Goal: Task Accomplishment & Management: Complete application form

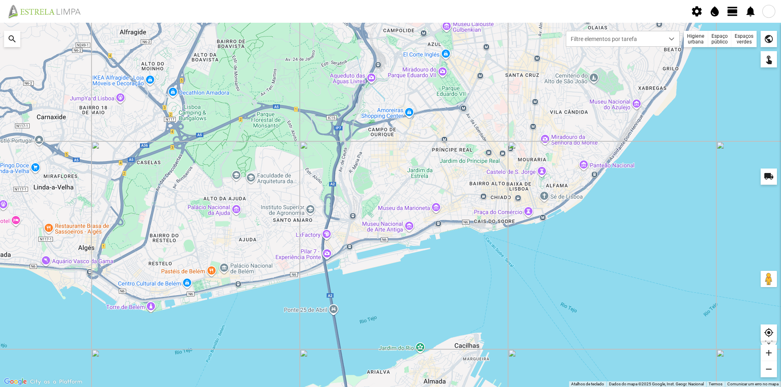
click at [744, 39] on div "Espaços verdes" at bounding box center [743, 39] width 25 height 16
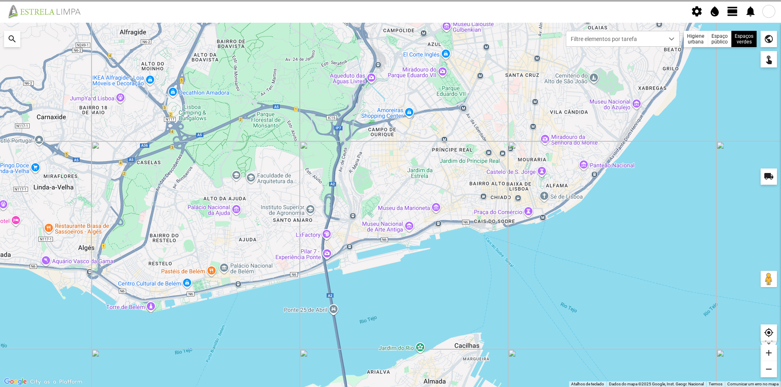
click at [0, 0] on span at bounding box center [0, 0] width 0 height 0
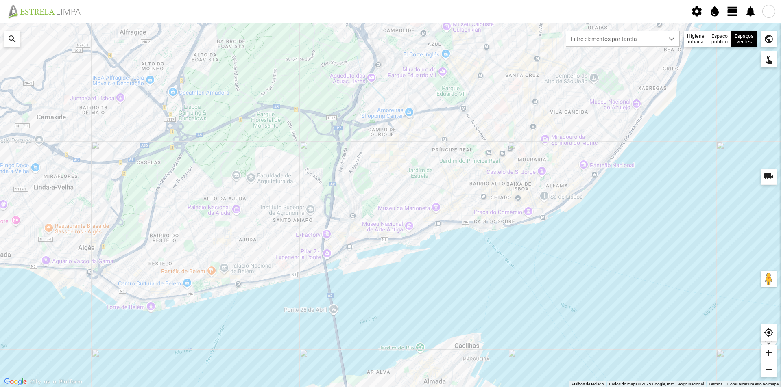
click at [732, 14] on span "view_day" at bounding box center [732, 11] width 12 height 12
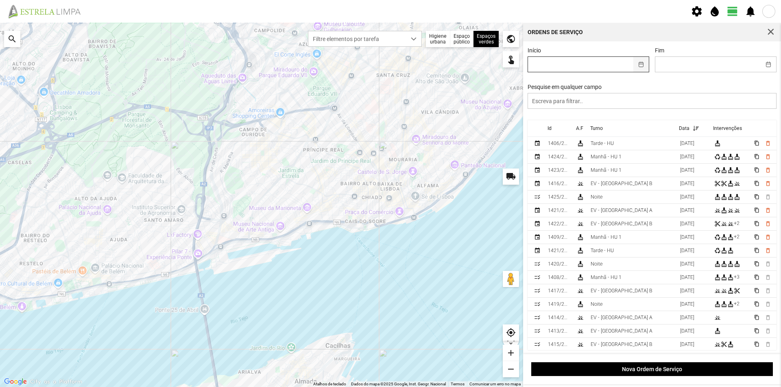
click at [638, 63] on button "button" at bounding box center [641, 64] width 16 height 15
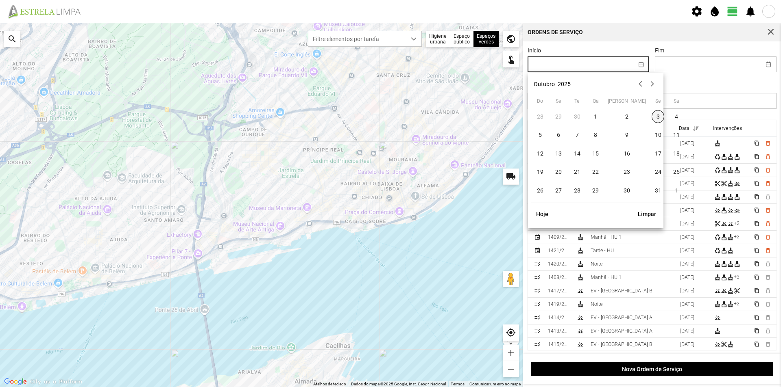
click at [651, 115] on span "3" at bounding box center [657, 116] width 13 height 13
type input "[DATE]"
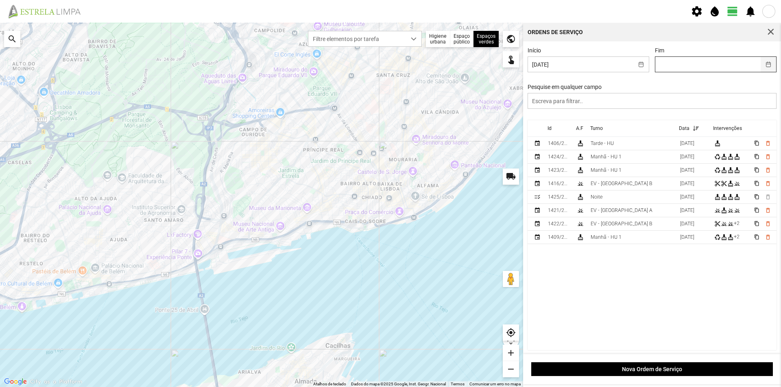
click at [761, 66] on button "button" at bounding box center [768, 64] width 16 height 15
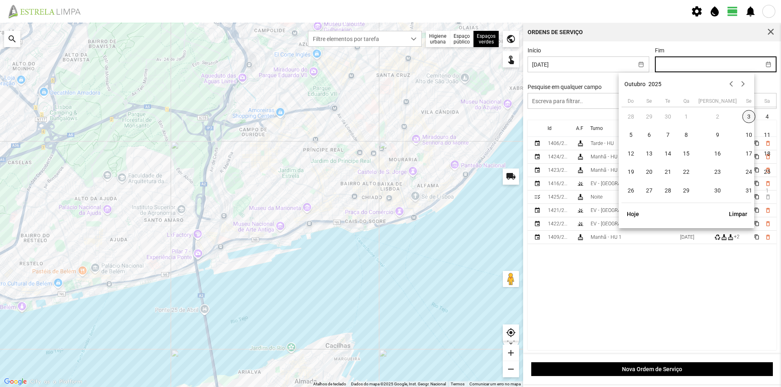
click at [742, 115] on span "3" at bounding box center [748, 116] width 13 height 13
type input "[DATE]"
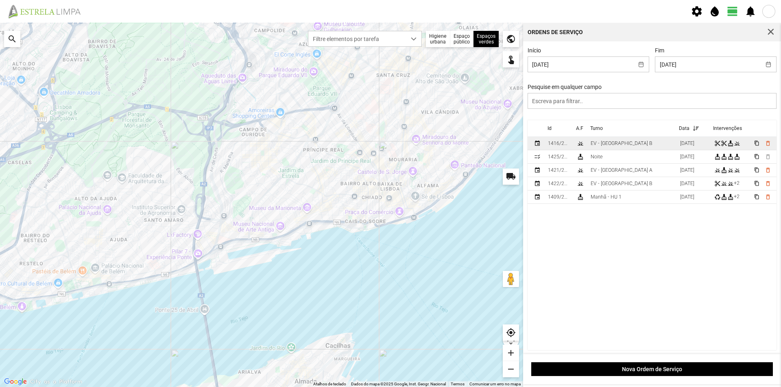
click at [632, 145] on td "EV - [GEOGRAPHIC_DATA] B" at bounding box center [631, 143] width 89 height 13
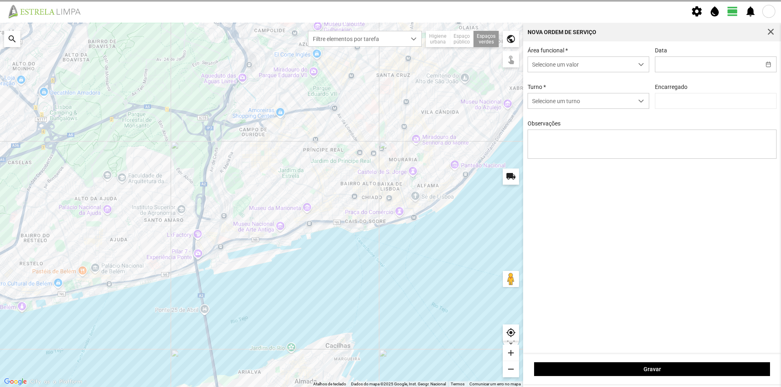
type input "[DATE]"
type input "[PERSON_NAME]"
type textarea "Floreiras da [GEOGRAPHIC_DATA]"
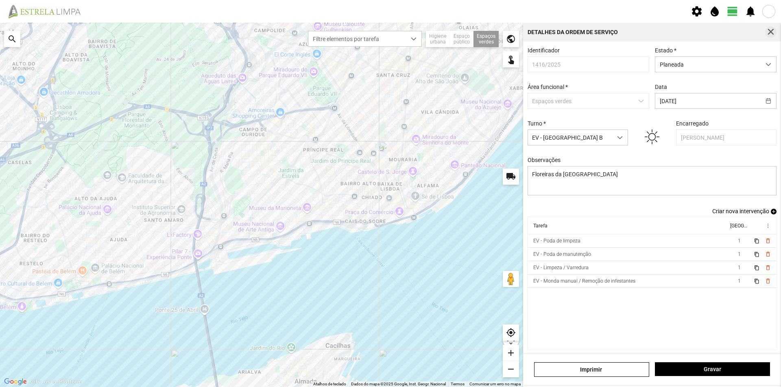
click at [769, 31] on span "button" at bounding box center [770, 31] width 7 height 7
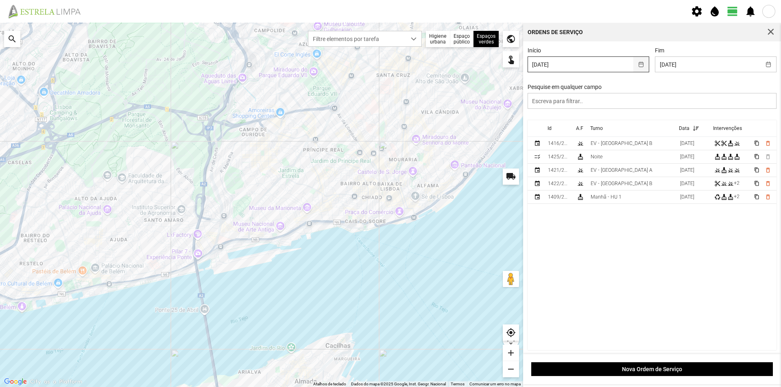
click at [639, 61] on button "button" at bounding box center [641, 64] width 16 height 15
click at [766, 68] on button "button" at bounding box center [768, 64] width 16 height 15
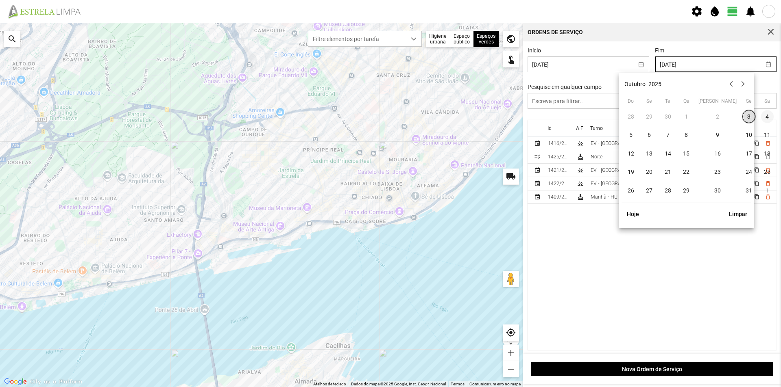
click at [761, 118] on span "4" at bounding box center [767, 116] width 13 height 13
type input "[DATE]"
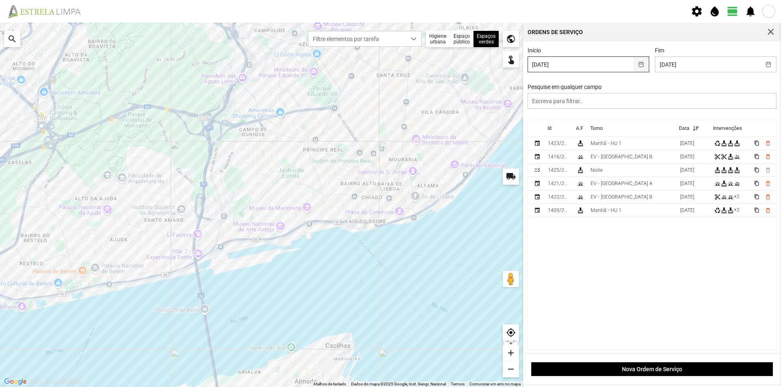
click at [634, 67] on button "button" at bounding box center [641, 64] width 16 height 15
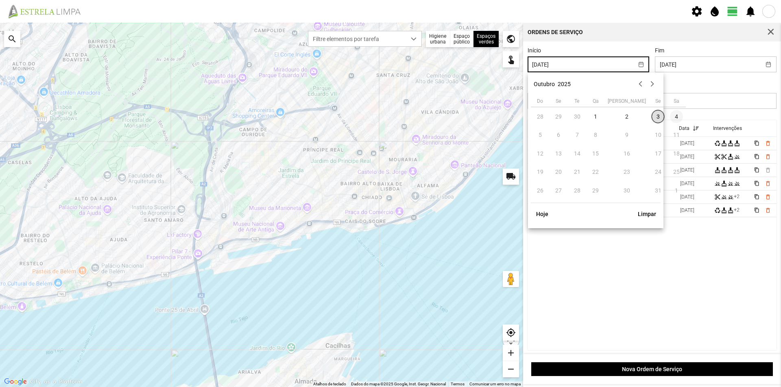
click at [670, 115] on span "4" at bounding box center [676, 116] width 13 height 13
type input "[DATE]"
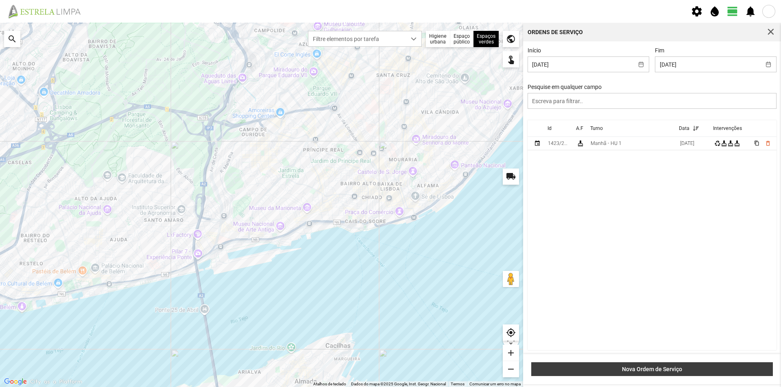
click at [639, 365] on button "Nova Ordem de Serviço" at bounding box center [651, 370] width 241 height 14
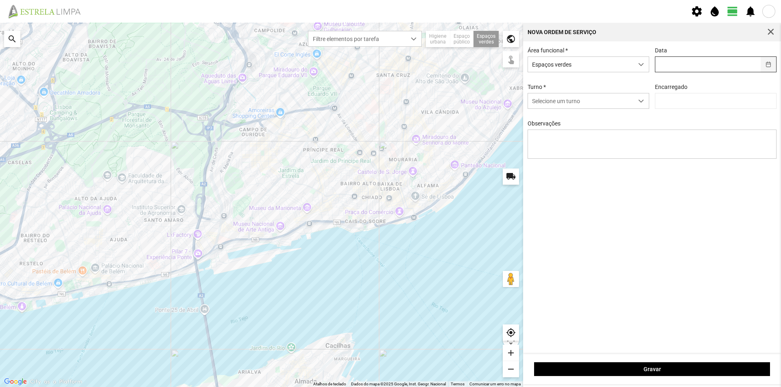
click at [768, 66] on button "button" at bounding box center [768, 64] width 16 height 15
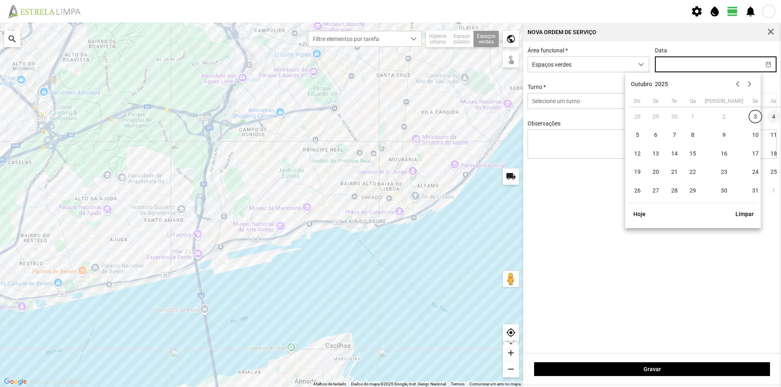
click at [767, 118] on span "4" at bounding box center [773, 116] width 13 height 13
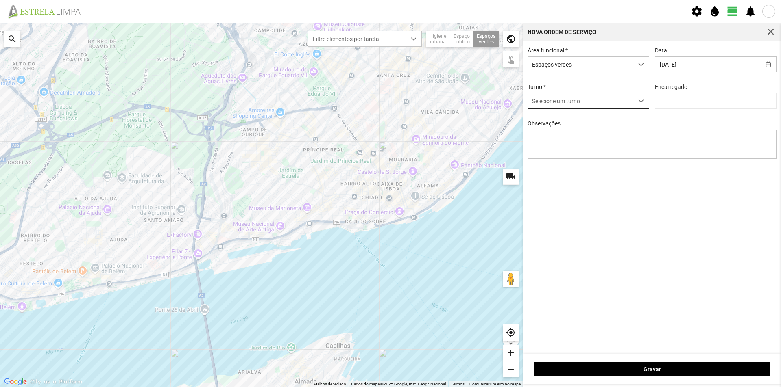
click at [644, 100] on div "dropdown trigger" at bounding box center [641, 101] width 16 height 15
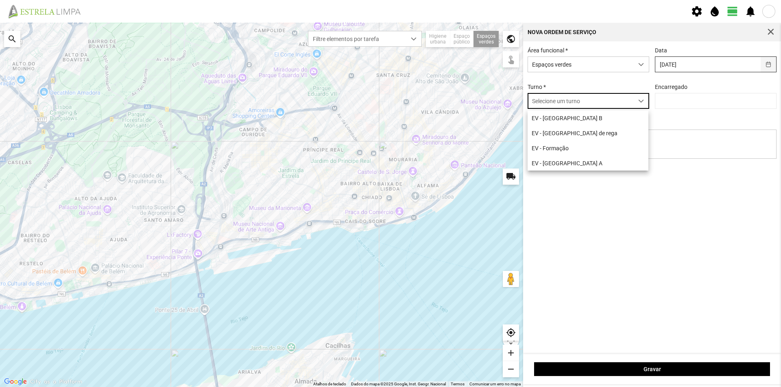
click at [769, 64] on button "button" at bounding box center [768, 64] width 16 height 15
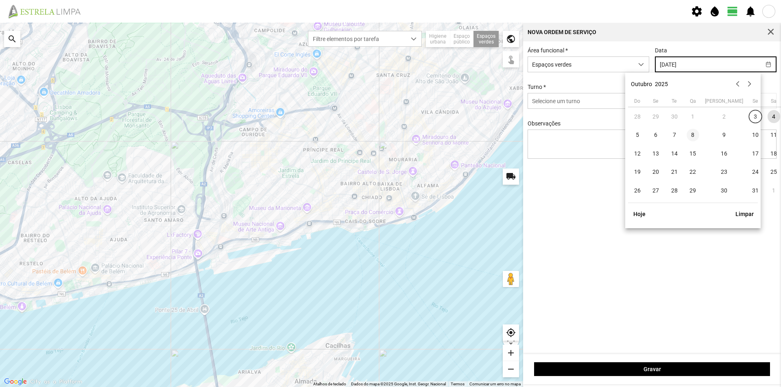
click at [696, 134] on span "8" at bounding box center [692, 135] width 13 height 13
type input "[DATE]"
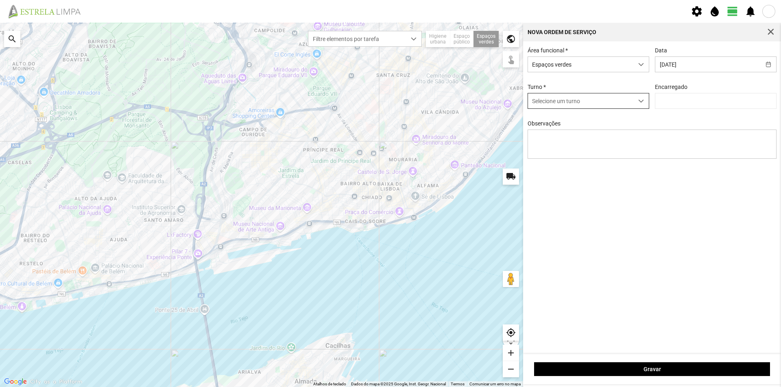
click at [640, 102] on span "dropdown trigger" at bounding box center [641, 101] width 6 height 6
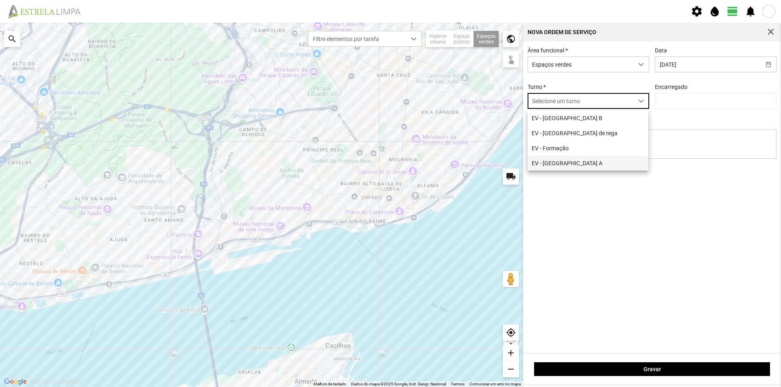
drag, startPoint x: 561, startPoint y: 163, endPoint x: 565, endPoint y: 163, distance: 4.1
click at [561, 163] on li "EV - [GEOGRAPHIC_DATA] A" at bounding box center [587, 163] width 121 height 15
type input "[PERSON_NAME]"
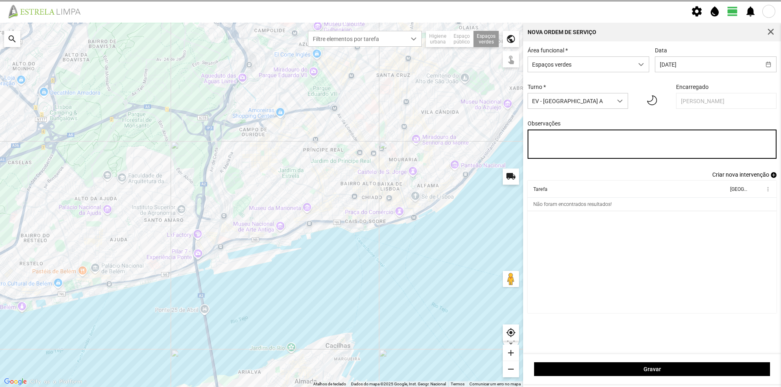
click at [542, 138] on textarea "Observações" at bounding box center [651, 144] width 249 height 29
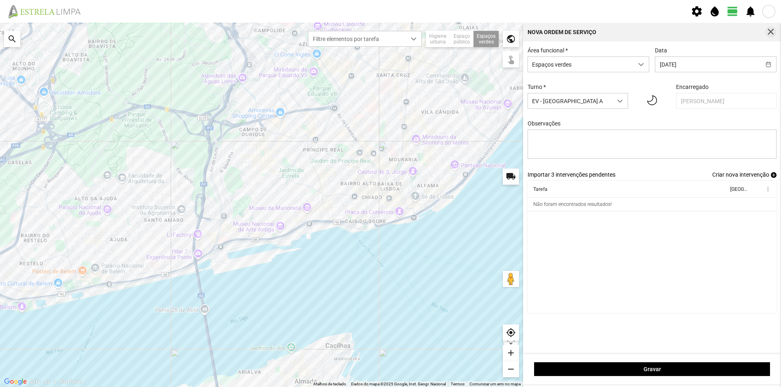
click at [773, 32] on span "button" at bounding box center [770, 31] width 7 height 7
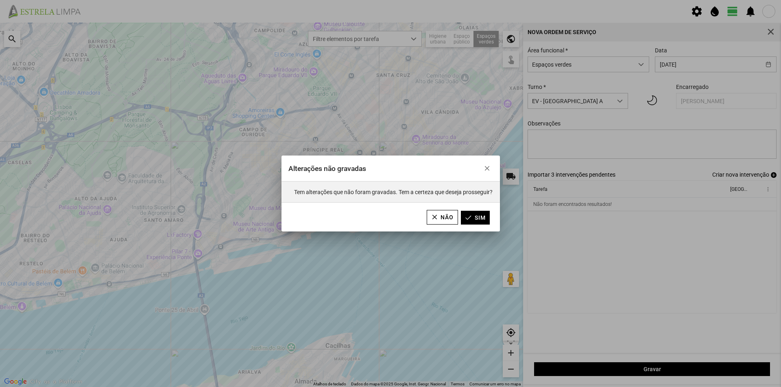
click at [581, 143] on div "Alterações não gravadas Tem alterações que não foram gravadas. Tem a certeza qu…" at bounding box center [390, 193] width 781 height 387
click at [489, 167] on span "button" at bounding box center [487, 169] width 6 height 6
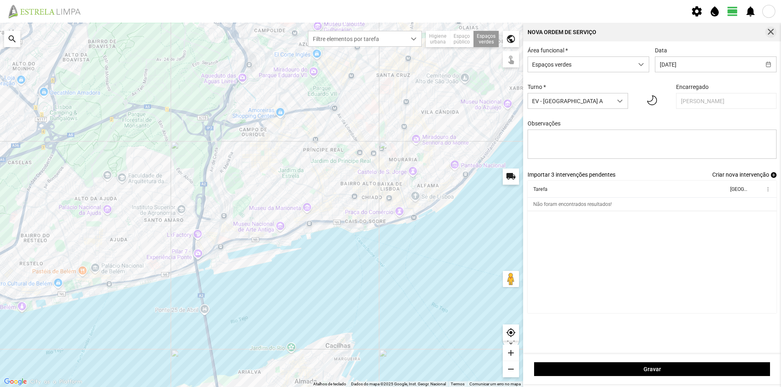
click at [773, 30] on span "button" at bounding box center [770, 31] width 7 height 7
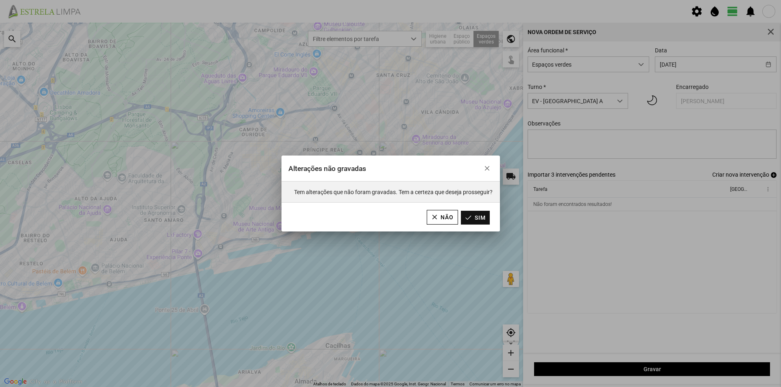
click at [471, 214] on button "Sim" at bounding box center [475, 218] width 29 height 14
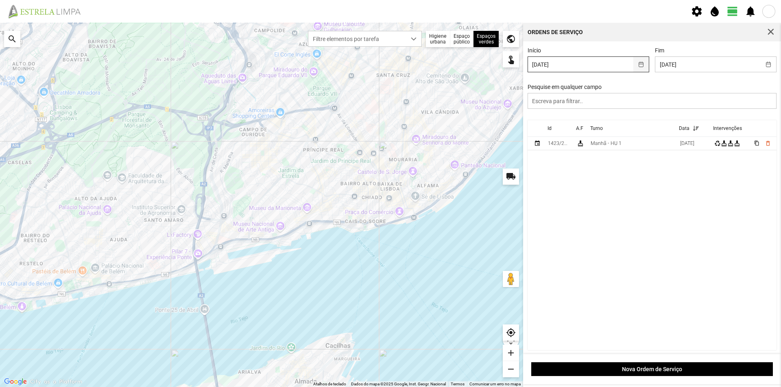
click at [641, 65] on button "button" at bounding box center [641, 64] width 16 height 15
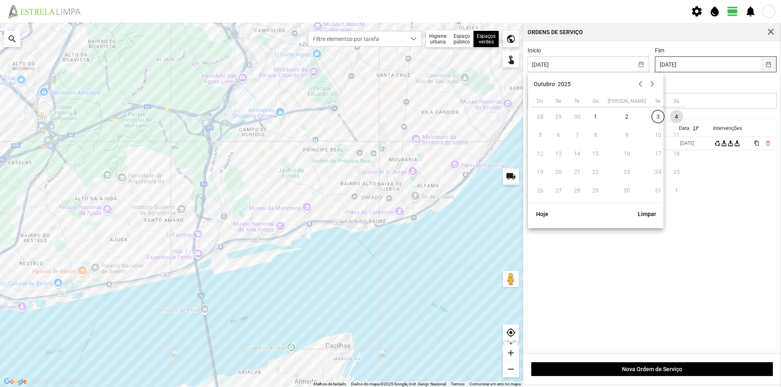
click at [762, 65] on button "button" at bounding box center [768, 64] width 16 height 15
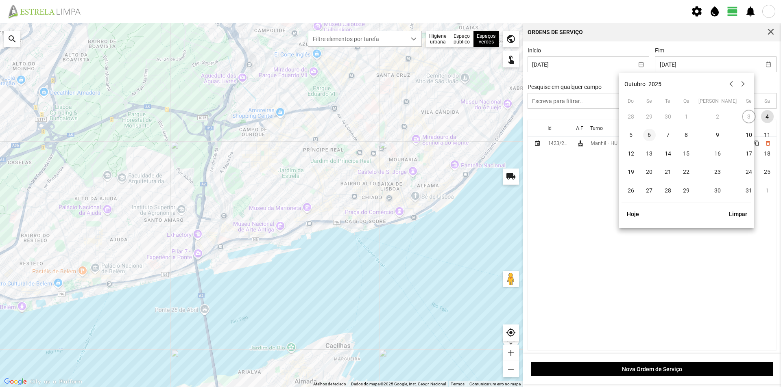
click at [649, 137] on span "6" at bounding box center [649, 135] width 13 height 13
type input "[DATE]"
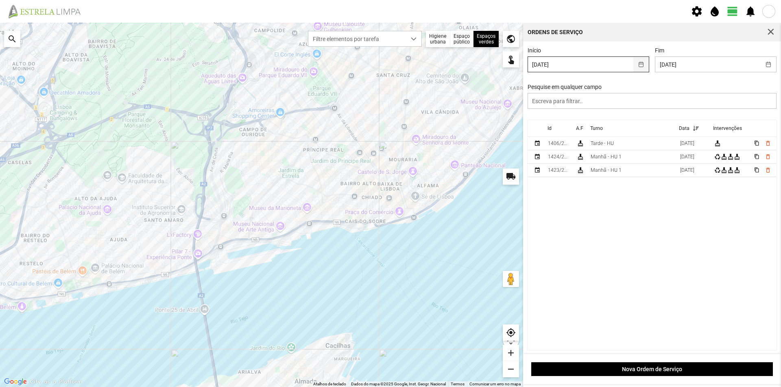
click at [639, 67] on button "button" at bounding box center [641, 64] width 16 height 15
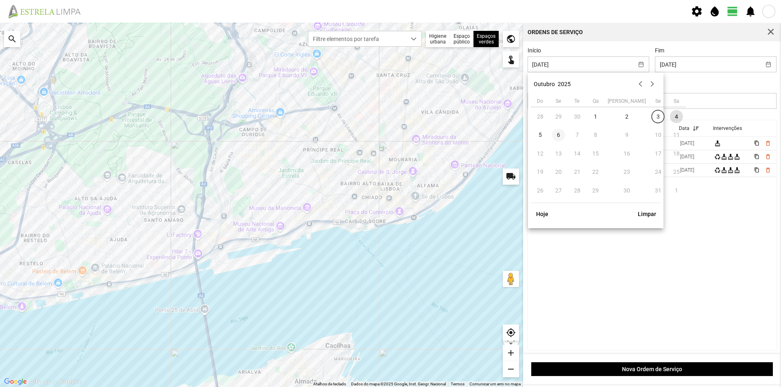
click at [557, 136] on span "6" at bounding box center [558, 135] width 13 height 13
type input "[DATE]"
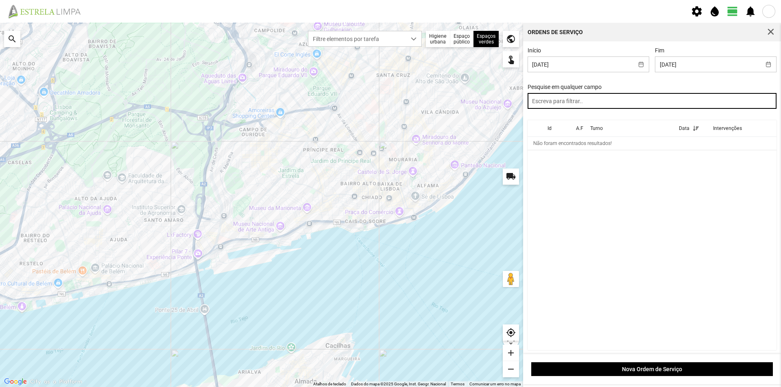
click at [570, 103] on input "text" at bounding box center [651, 101] width 249 height 16
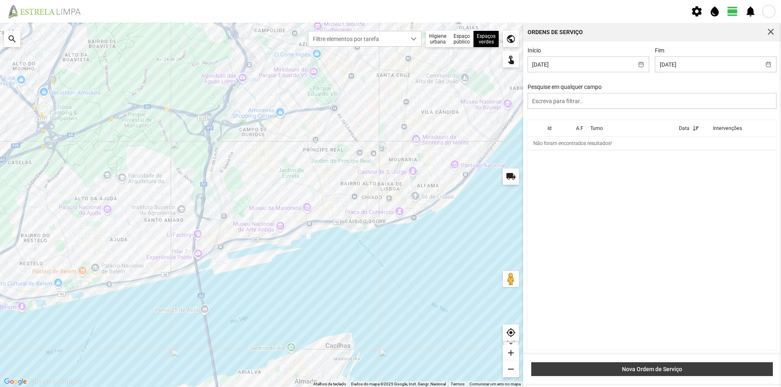
click at [653, 369] on span "Nova Ordem de Serviço" at bounding box center [651, 369] width 233 height 7
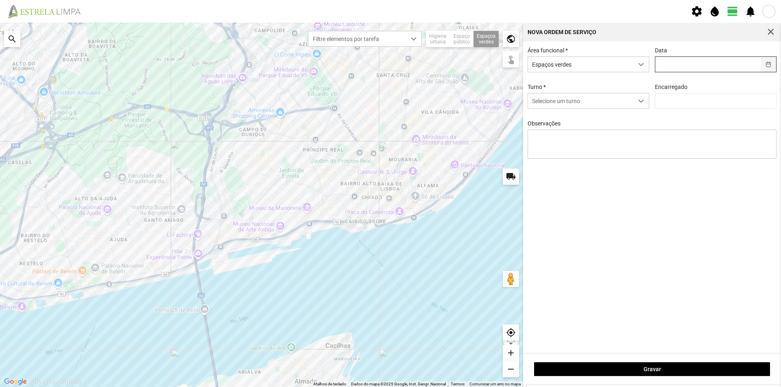
click at [770, 67] on button "button" at bounding box center [768, 64] width 16 height 15
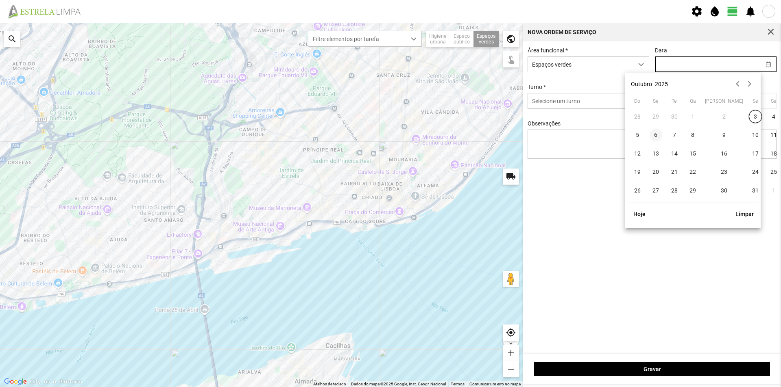
click at [657, 135] on span "6" at bounding box center [655, 135] width 13 height 13
type input "[DATE]"
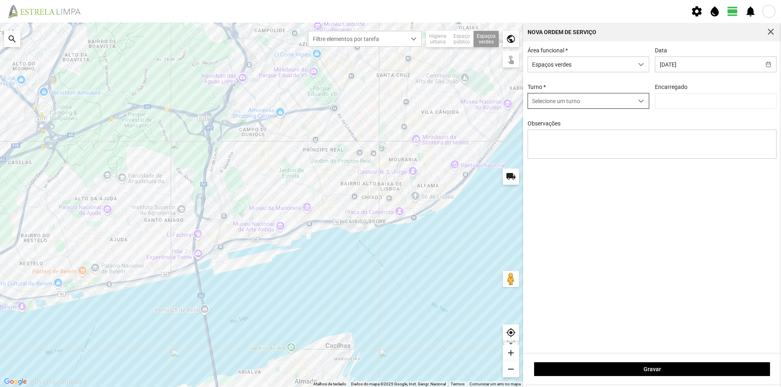
click at [630, 103] on span "Selecione um turno" at bounding box center [580, 101] width 105 height 15
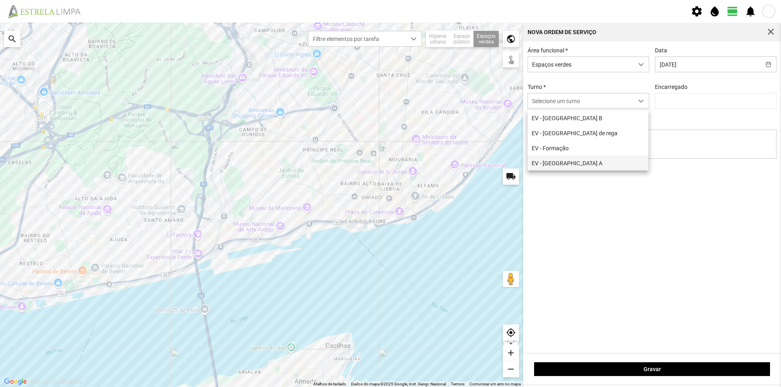
click at [587, 160] on li "EV - [GEOGRAPHIC_DATA] A" at bounding box center [587, 163] width 121 height 15
type input "[PERSON_NAME]"
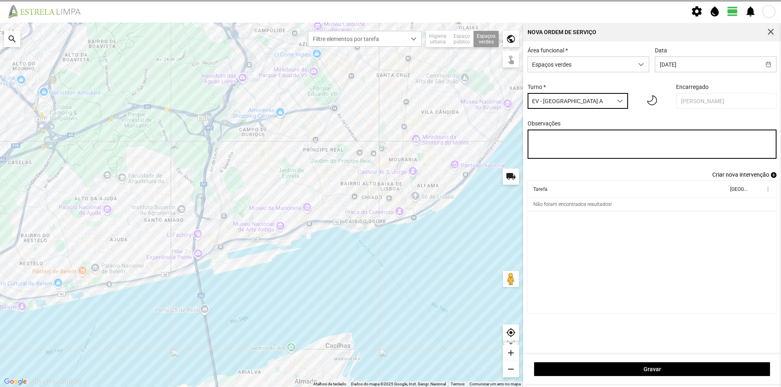
click at [558, 146] on textarea "Observações" at bounding box center [651, 144] width 249 height 29
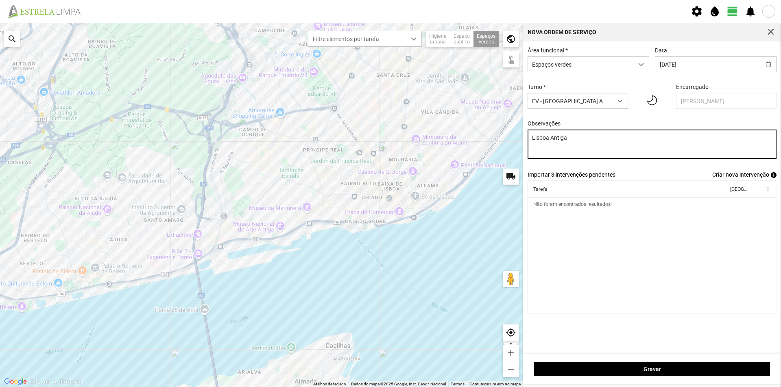
type textarea "Lisboa Antiga"
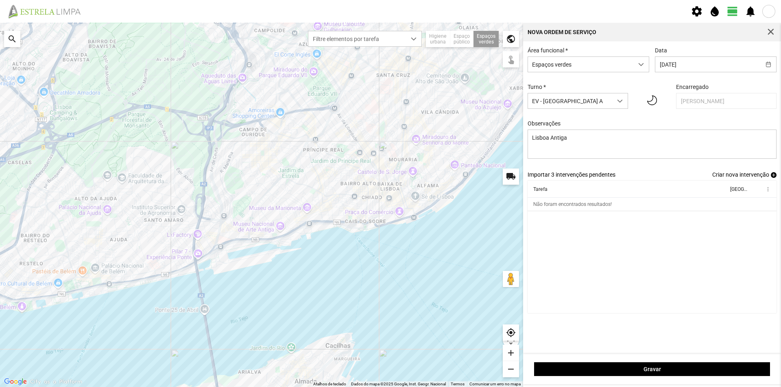
click at [774, 178] on span "add" at bounding box center [773, 175] width 6 height 6
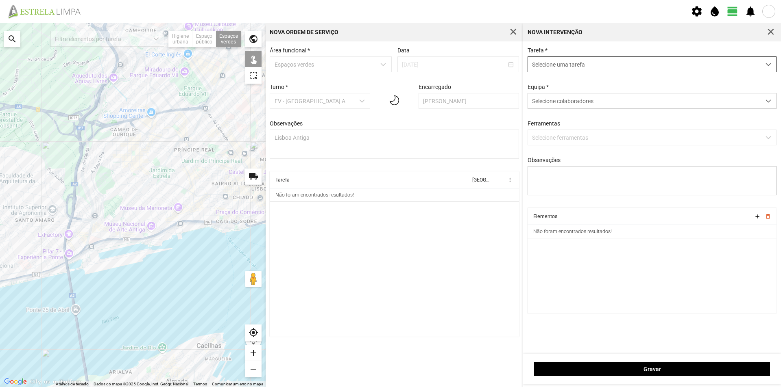
click at [559, 63] on span "Selecione uma tarefa" at bounding box center [644, 64] width 233 height 15
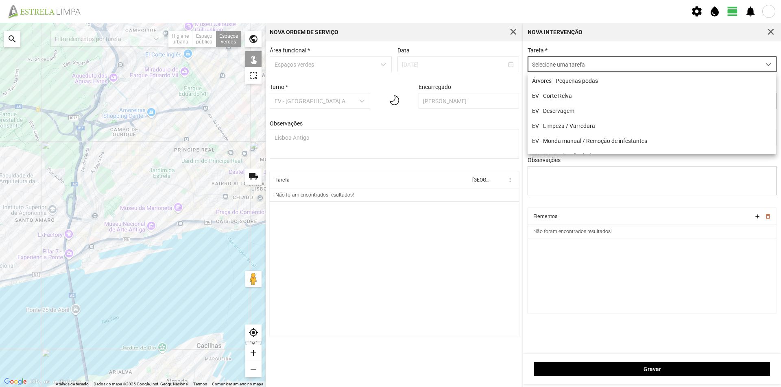
scroll to position [4, 36]
click at [585, 98] on li "EV - Corte Relva" at bounding box center [651, 95] width 248 height 15
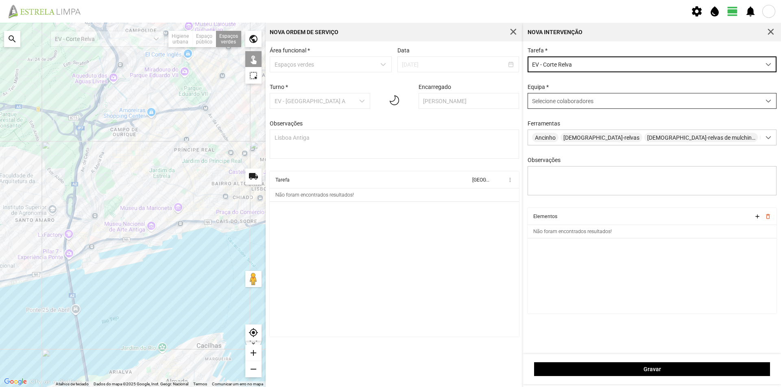
click at [613, 103] on div "Selecione colaboradores" at bounding box center [644, 101] width 233 height 15
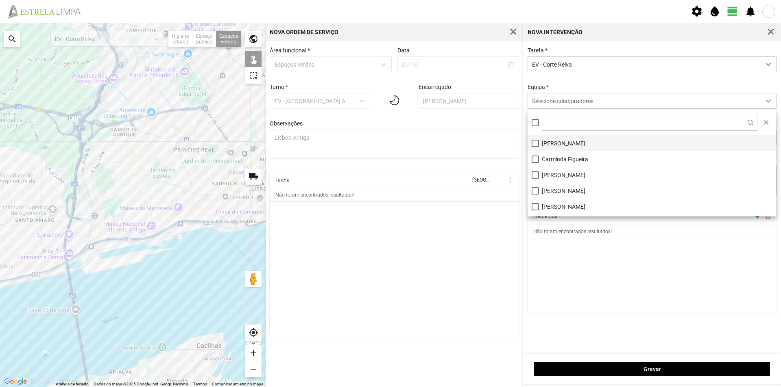
click at [589, 145] on li "[PERSON_NAME]" at bounding box center [651, 143] width 248 height 16
click at [609, 281] on cdk-virtual-scroll-viewport "Elementos add delete_outline Não foram encontrados resultados!" at bounding box center [651, 261] width 249 height 106
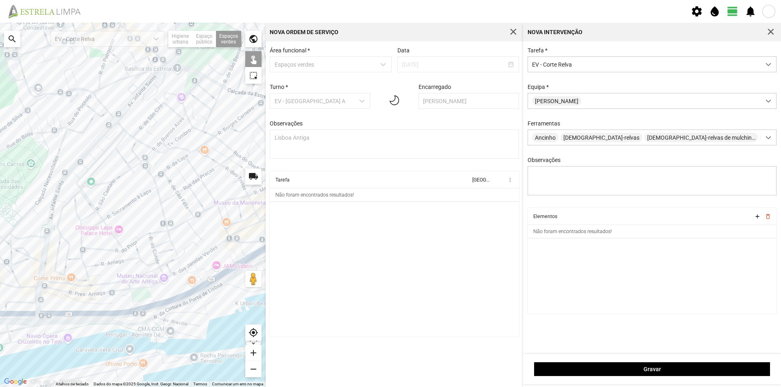
drag, startPoint x: 198, startPoint y: 196, endPoint x: 106, endPoint y: 197, distance: 92.3
click at [113, 200] on div at bounding box center [132, 205] width 265 height 365
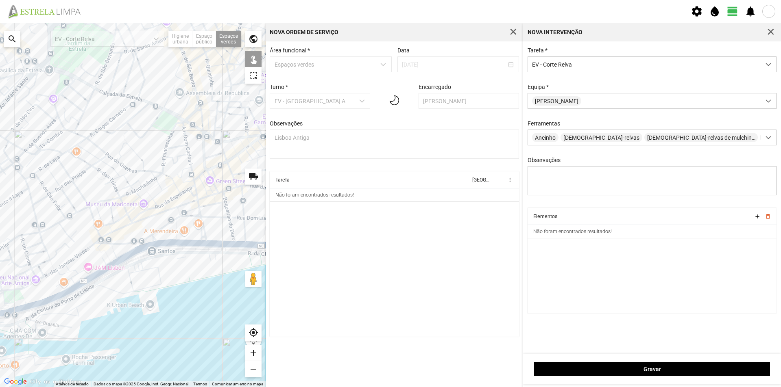
click at [163, 120] on div at bounding box center [132, 205] width 265 height 365
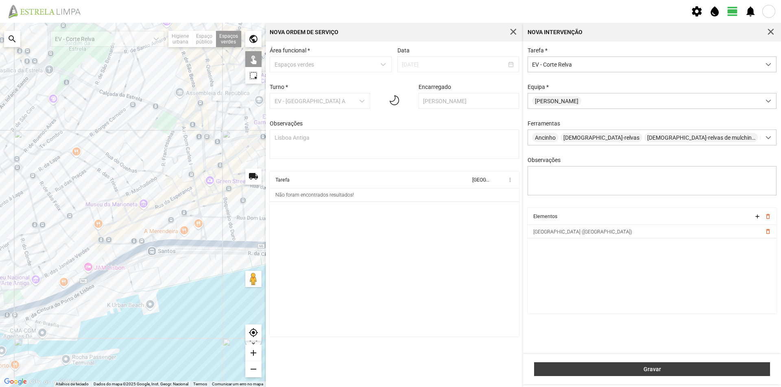
click at [687, 368] on span "Gravar" at bounding box center [651, 369] width 227 height 7
